Goal: Browse casually

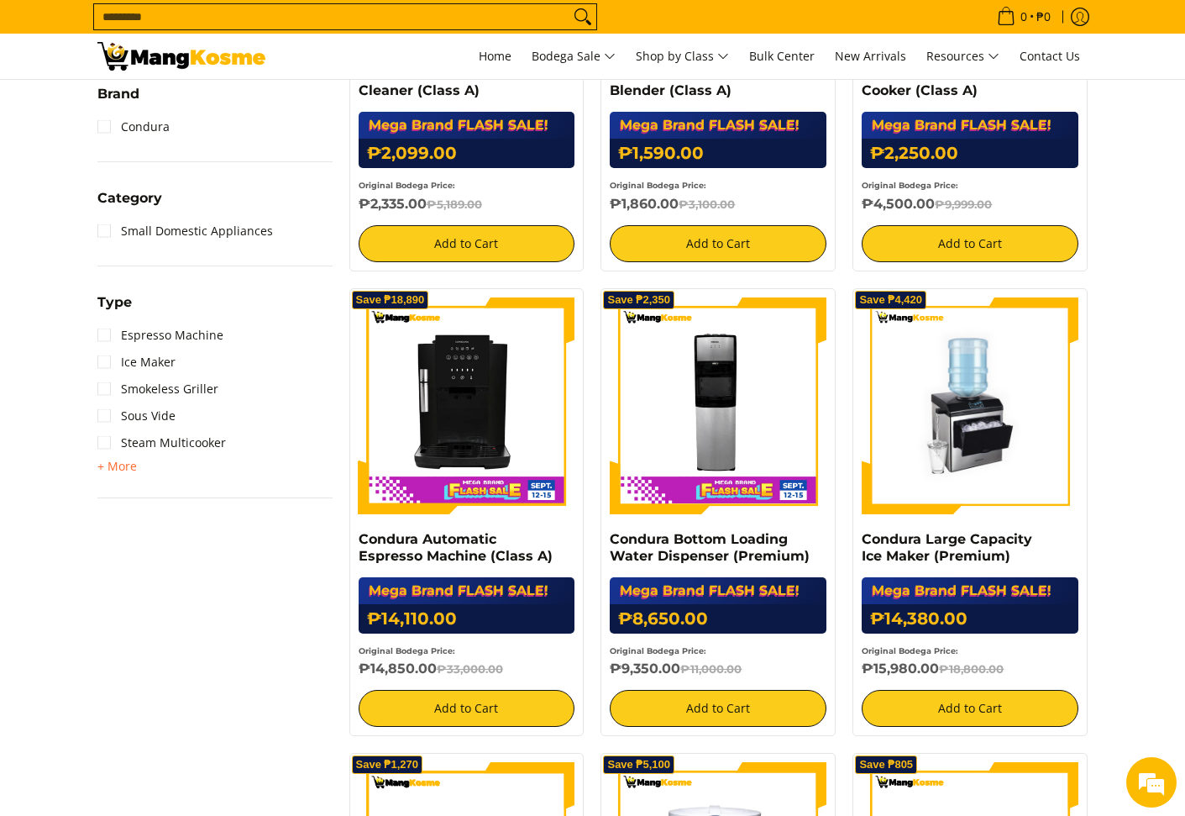
click at [976, 425] on img at bounding box center [970, 405] width 217 height 217
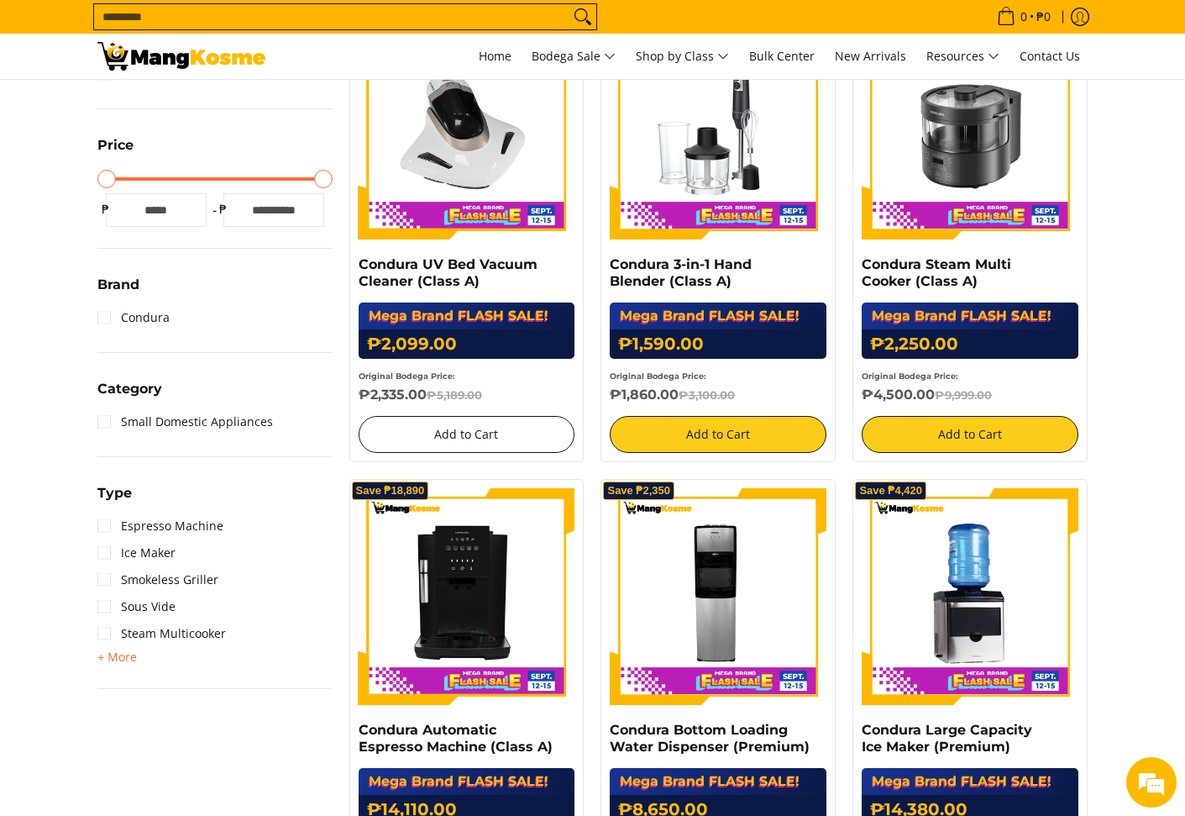
scroll to position [294, 0]
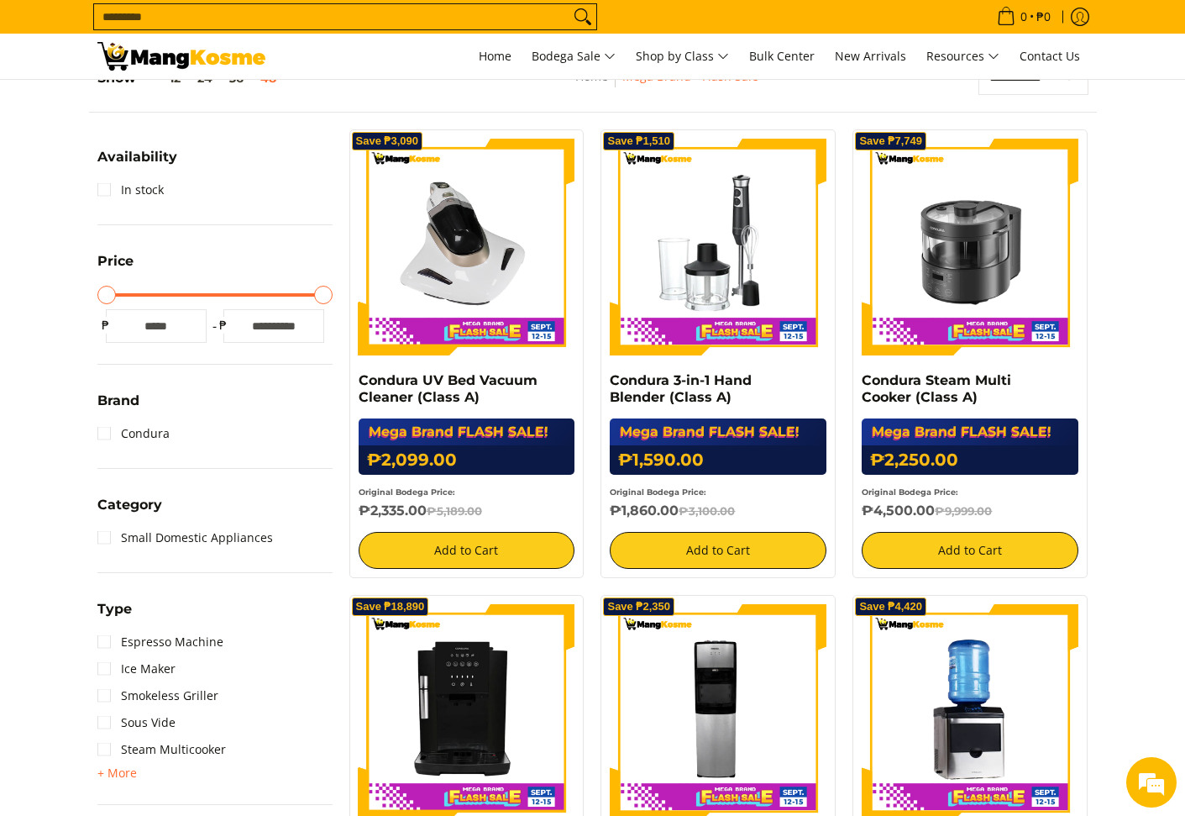
click at [487, 428] on div "Mega Brand FLASH SALE! ₱2,099.00 ₱5,189.00 Original Bodega Price: ₱2,335.00 ₱5,…" at bounding box center [467, 468] width 217 height 101
click at [481, 383] on link "Condura UV Bed Vacuum Cleaner (Class A)" at bounding box center [448, 388] width 179 height 33
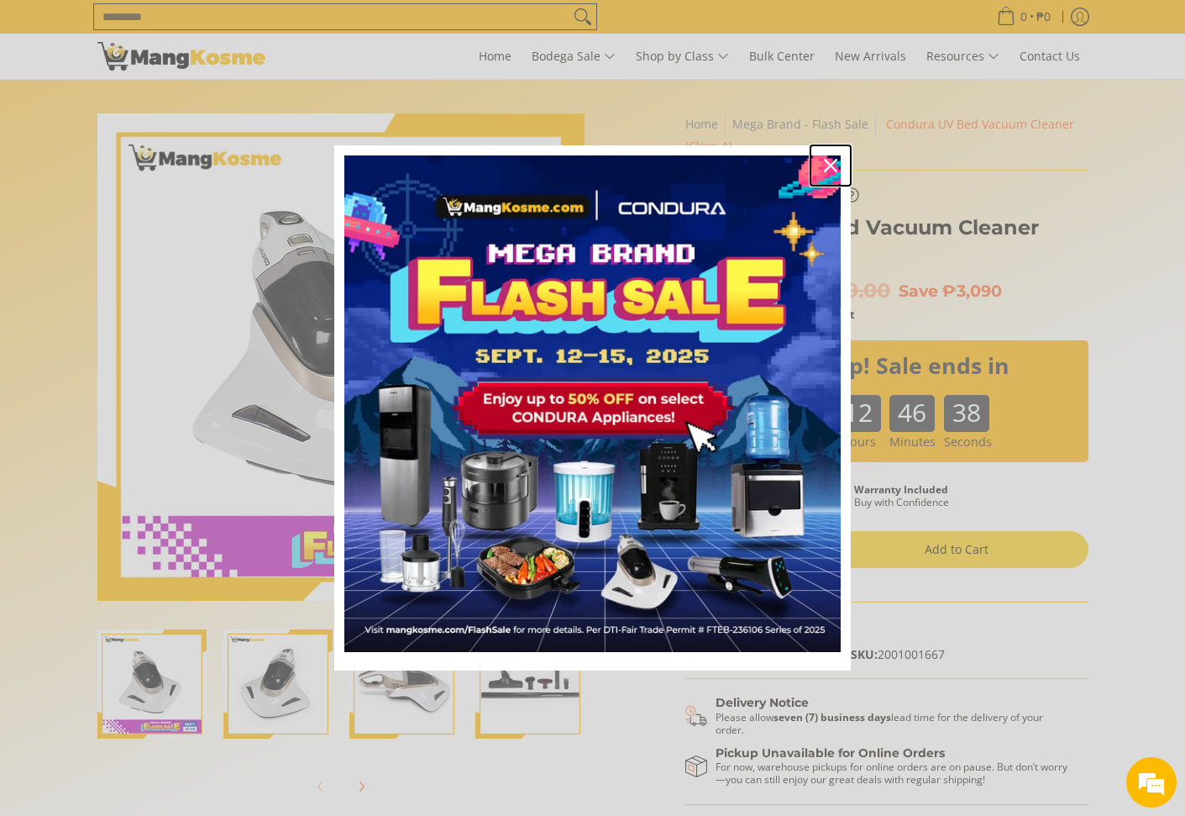
click at [824, 174] on div "Close" at bounding box center [830, 165] width 27 height 27
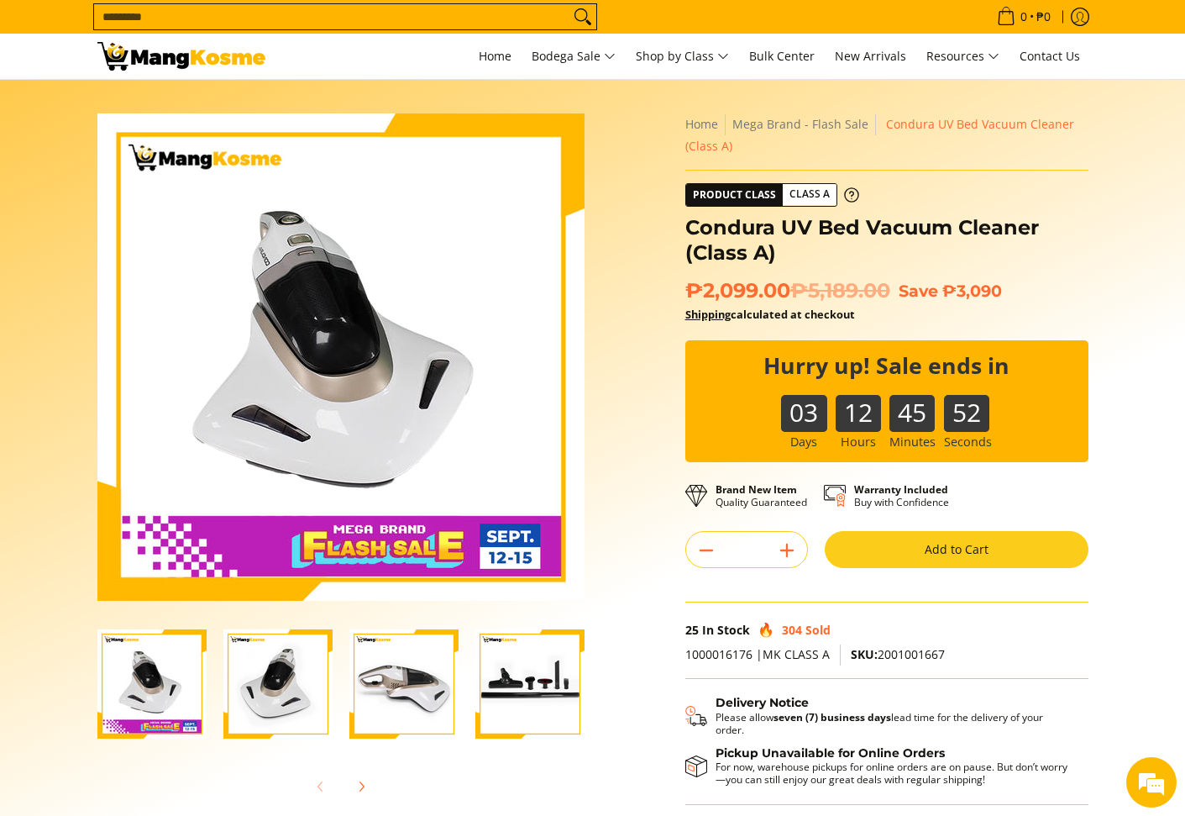
click at [223, 53] on img at bounding box center [181, 56] width 168 height 29
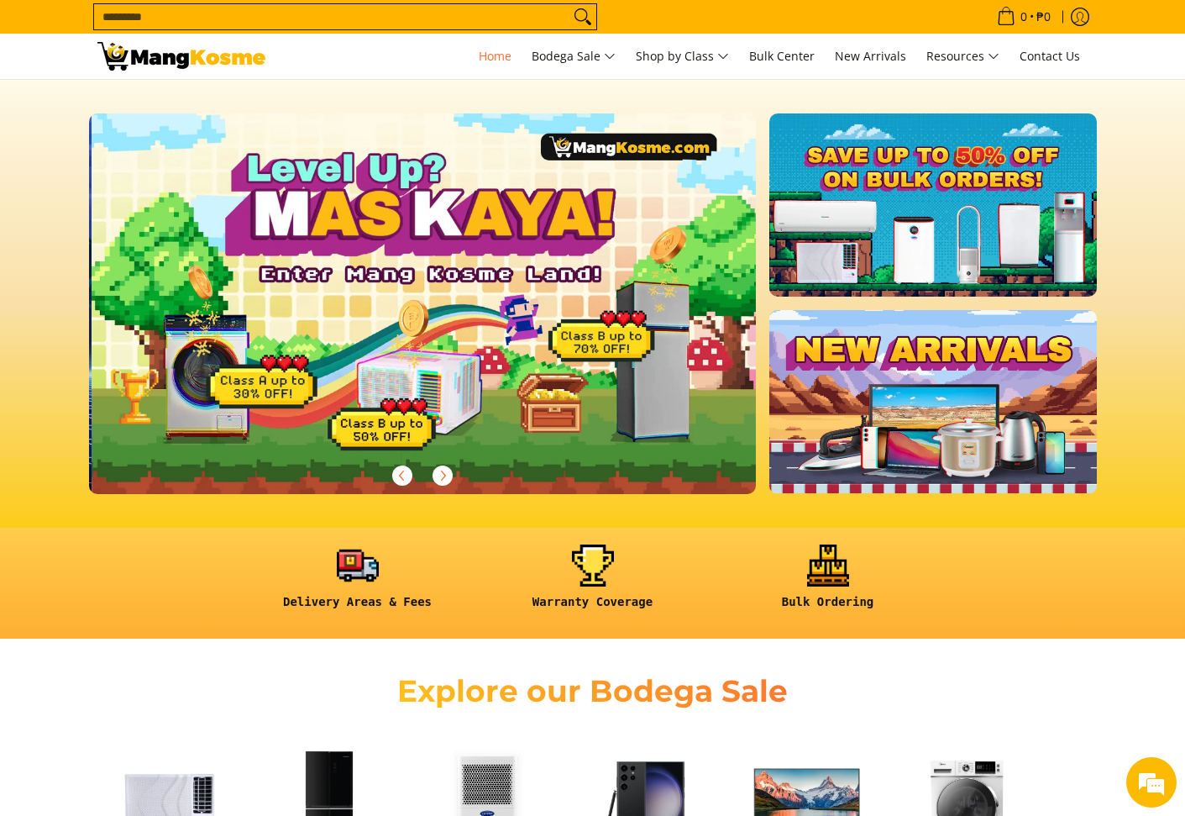
scroll to position [0, 668]
